Goal: Transaction & Acquisition: Download file/media

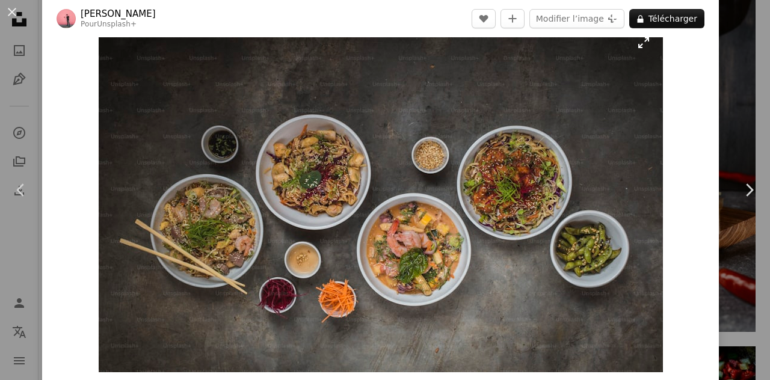
scroll to position [25, 0]
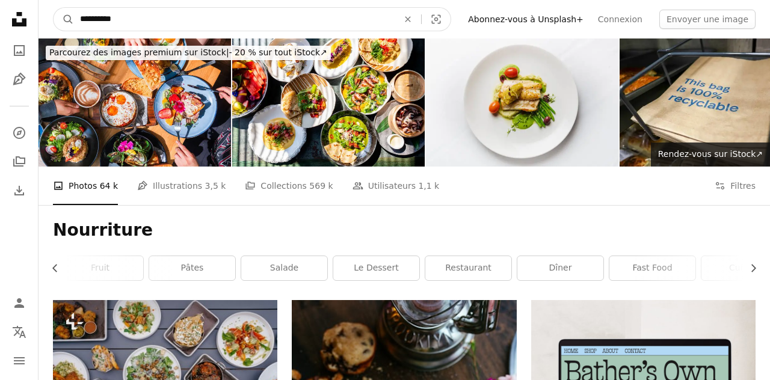
click at [197, 25] on input "**********" at bounding box center [234, 19] width 321 height 23
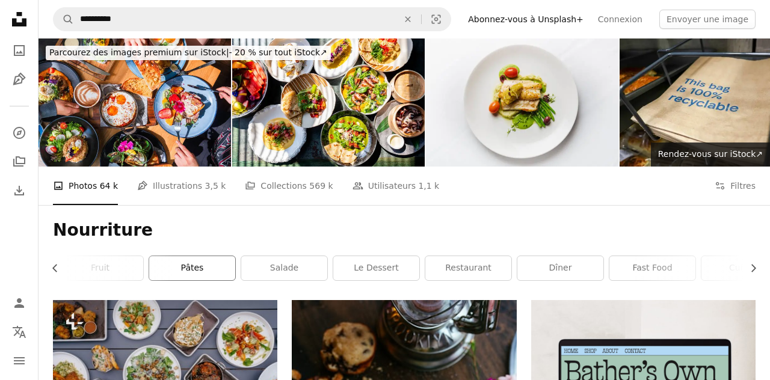
click at [203, 262] on link "Pâtes" at bounding box center [192, 268] width 86 height 24
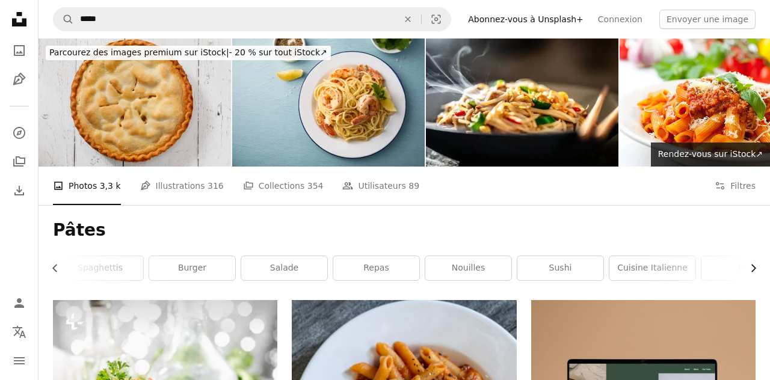
click at [755, 268] on icon "button" at bounding box center [754, 269] width 5 height 8
click at [485, 270] on link "Cuisine italienne" at bounding box center [472, 268] width 86 height 24
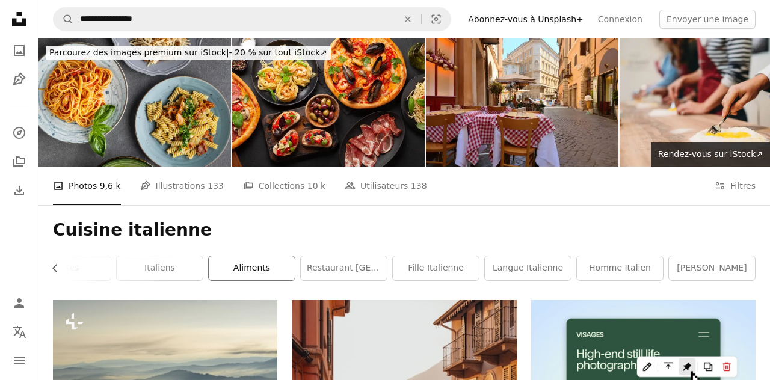
click at [250, 267] on link "aliments" at bounding box center [252, 268] width 86 height 24
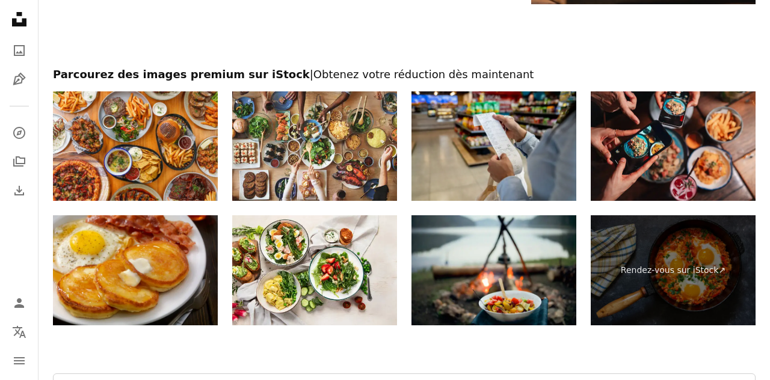
scroll to position [2518, 0]
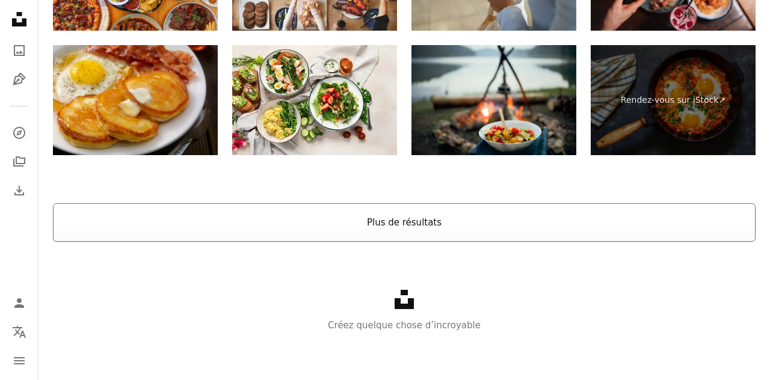
click at [403, 227] on button "Plus de résultats" at bounding box center [404, 222] width 703 height 39
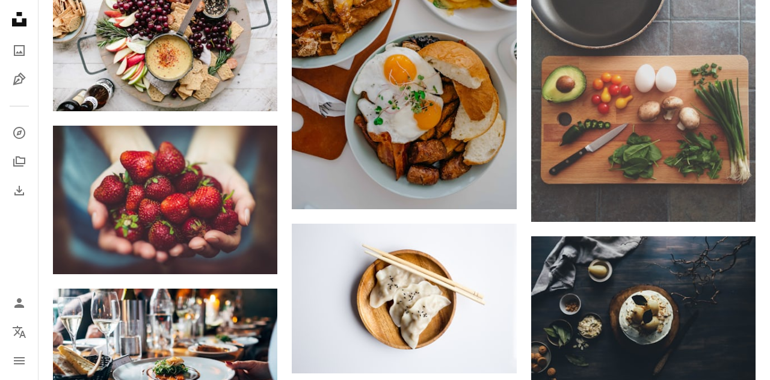
scroll to position [3384, 0]
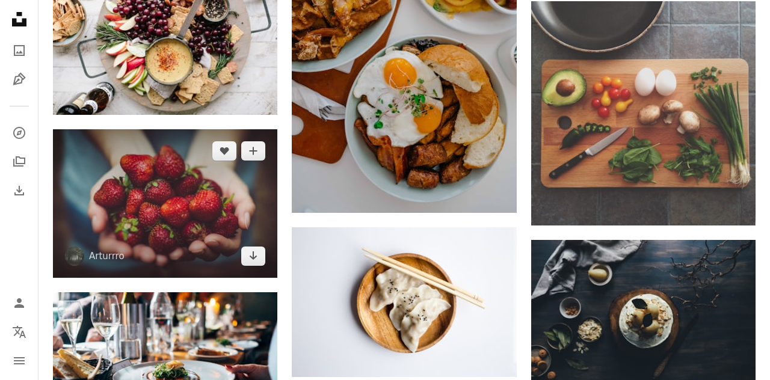
click at [180, 215] on img at bounding box center [165, 203] width 225 height 149
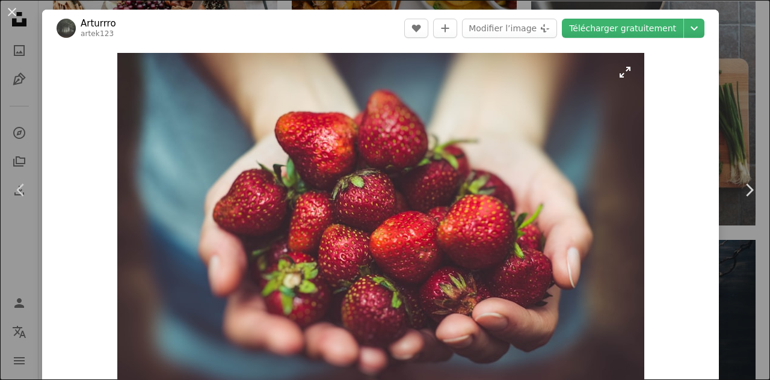
click at [645, 33] on div "Arturrro artek123 A heart A plus sign Modifier l’image Plus sign for Unsplash+ …" at bounding box center [380, 287] width 677 height 554
click at [645, 26] on link "Télécharger gratuitement" at bounding box center [623, 28] width 122 height 19
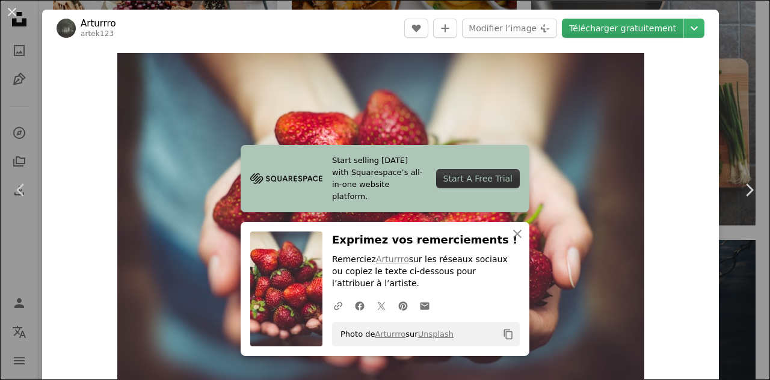
click at [665, 34] on link "Télécharger gratuitement" at bounding box center [623, 28] width 122 height 19
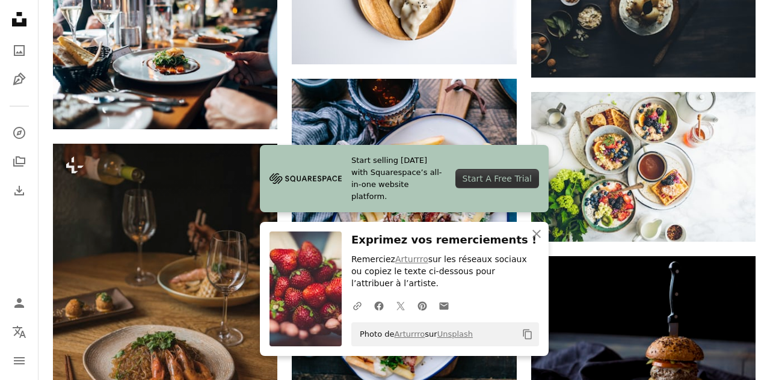
scroll to position [3699, 0]
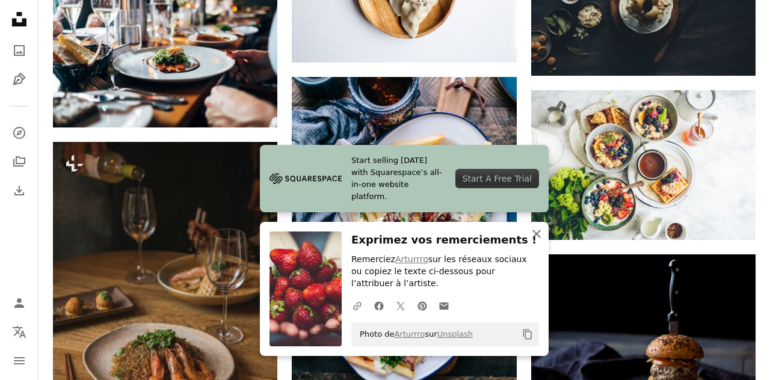
click at [542, 232] on icon "An X shape" at bounding box center [537, 234] width 14 height 14
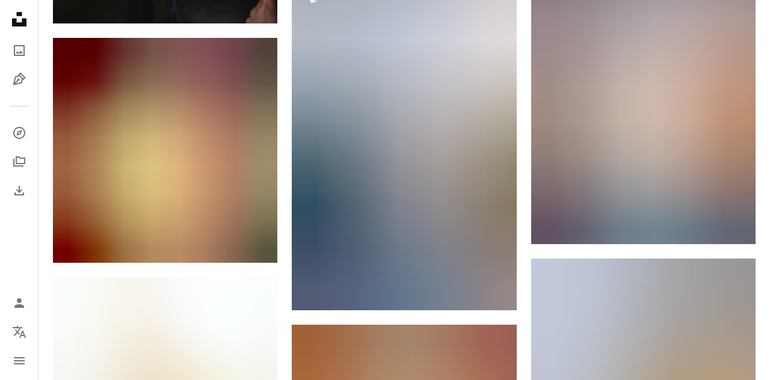
scroll to position [4158, 0]
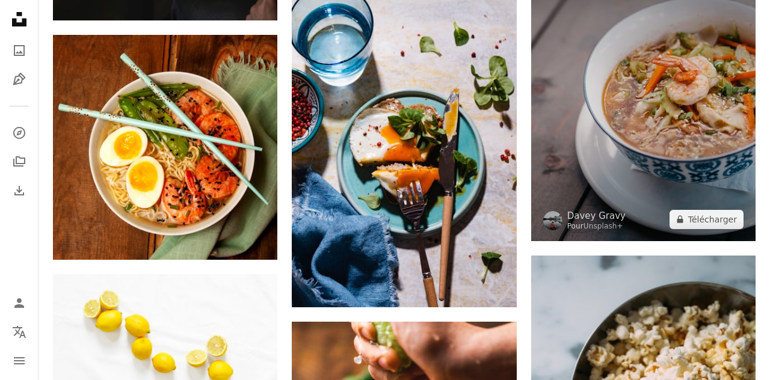
click at [701, 117] on img at bounding box center [644, 100] width 225 height 281
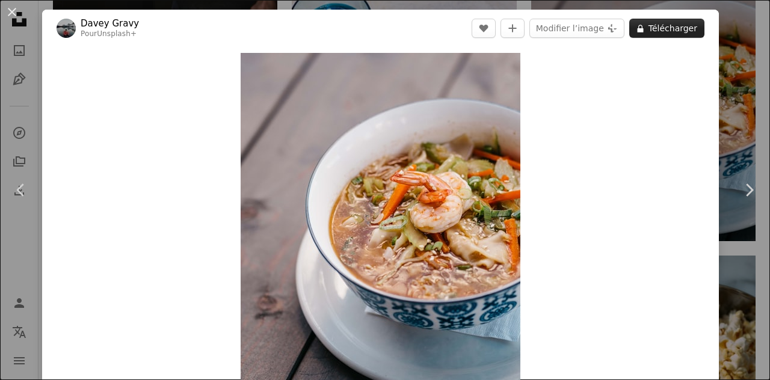
click at [645, 27] on icon "A lock" at bounding box center [640, 28] width 9 height 9
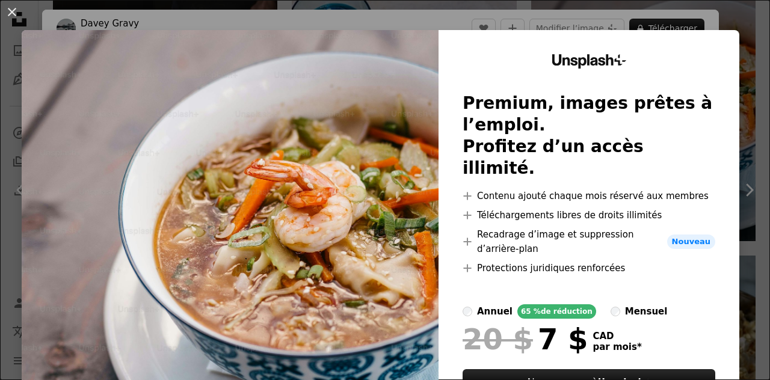
click at [37, 15] on div "An X shape Unsplash+ Premium, images prêtes à l’emploi. Profitez d’un accès ill…" at bounding box center [385, 190] width 770 height 380
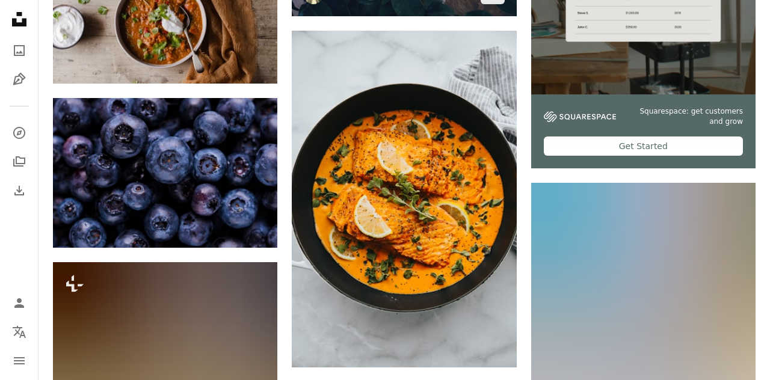
scroll to position [5401, 0]
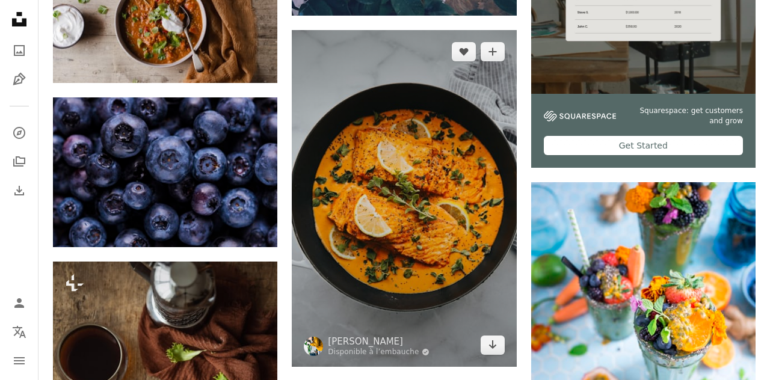
click at [426, 193] on img at bounding box center [404, 198] width 225 height 337
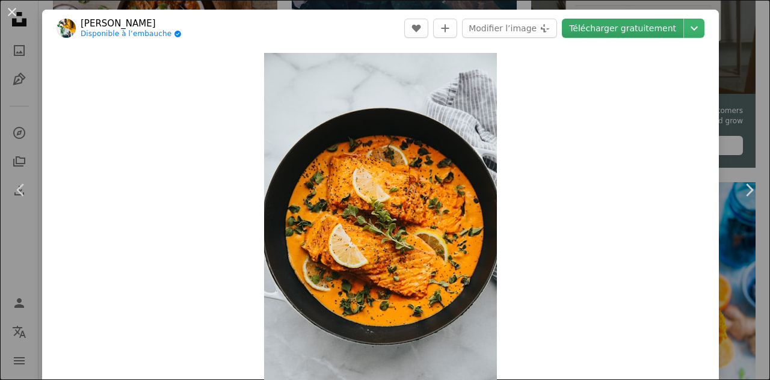
click at [664, 27] on link "Télécharger gratuitement" at bounding box center [623, 28] width 122 height 19
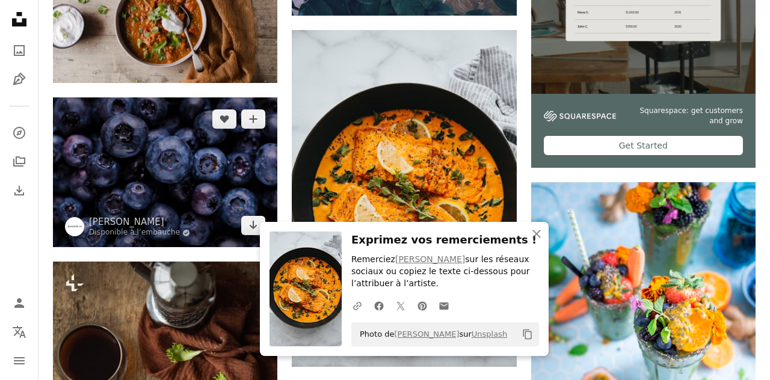
click at [176, 163] on img at bounding box center [165, 173] width 225 height 150
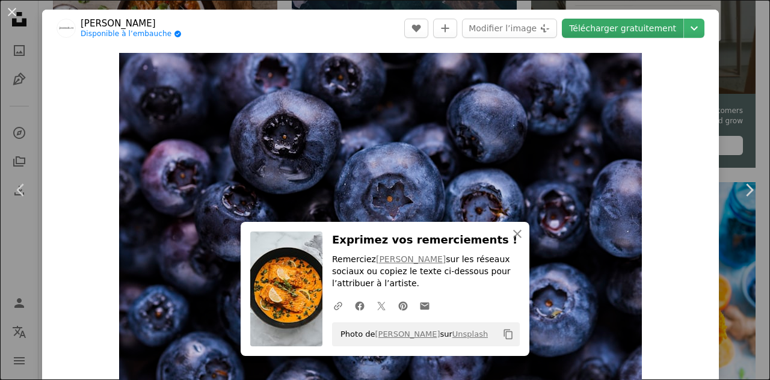
click at [638, 33] on link "Télécharger gratuitement" at bounding box center [623, 28] width 122 height 19
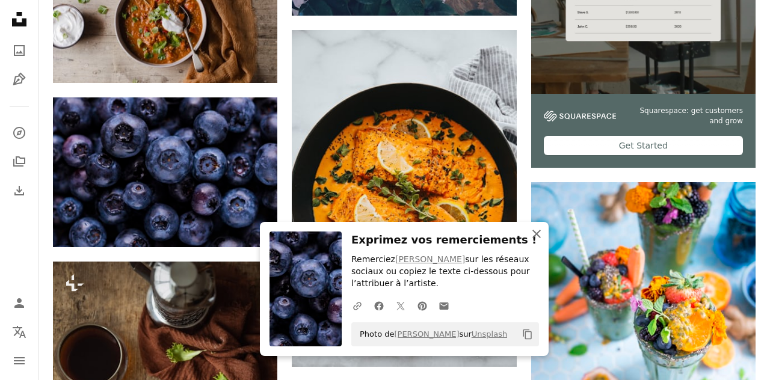
click at [539, 231] on icon "button" at bounding box center [537, 234] width 8 height 8
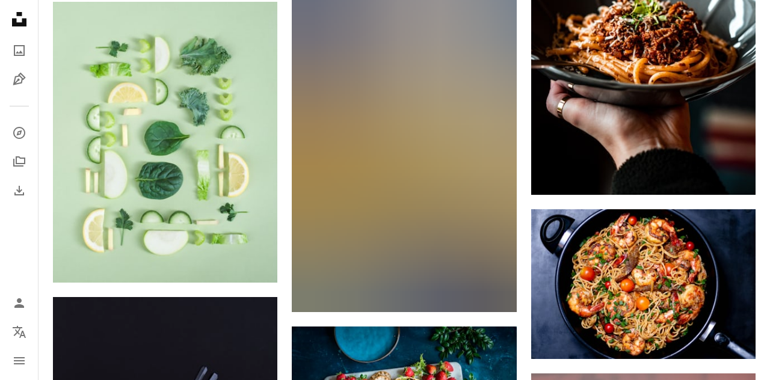
scroll to position [7512, 0]
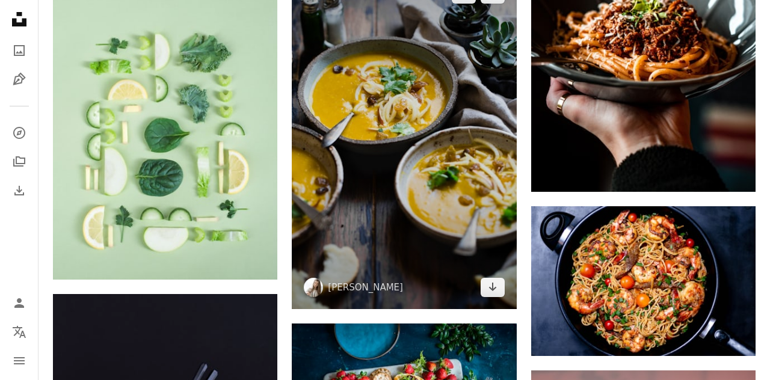
click at [392, 226] on img at bounding box center [404, 140] width 225 height 337
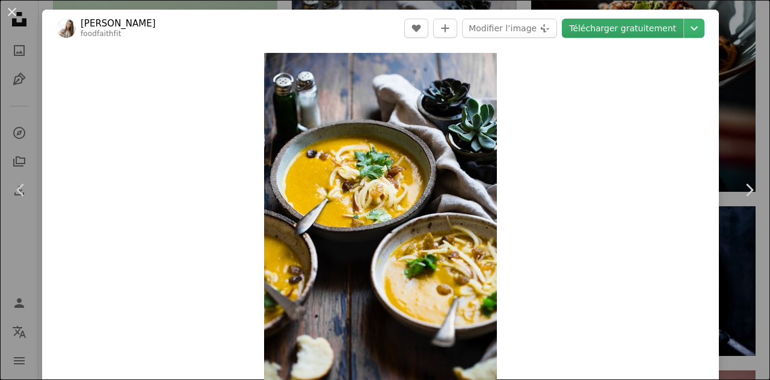
click at [638, 29] on link "Télécharger gratuitement" at bounding box center [623, 28] width 122 height 19
